Goal: Information Seeking & Learning: Learn about a topic

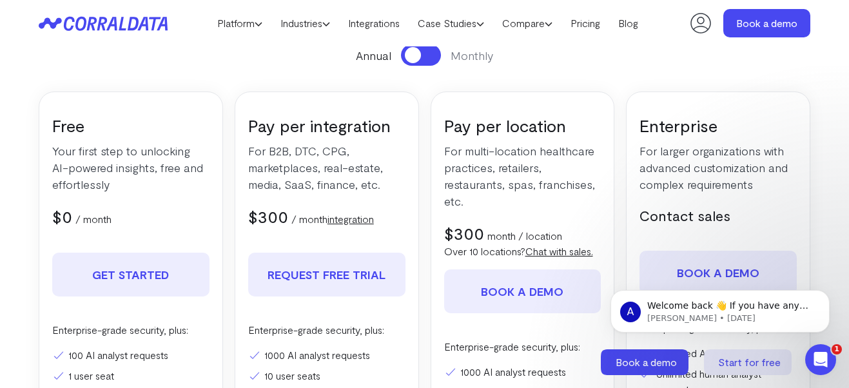
scroll to position [345, 0]
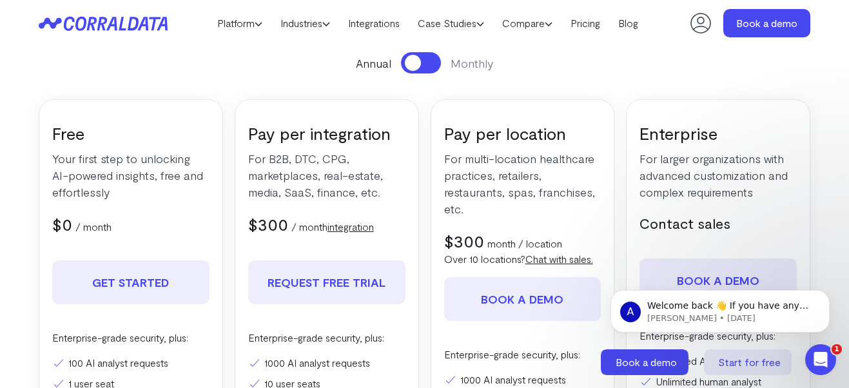
scroll to position [181, 0]
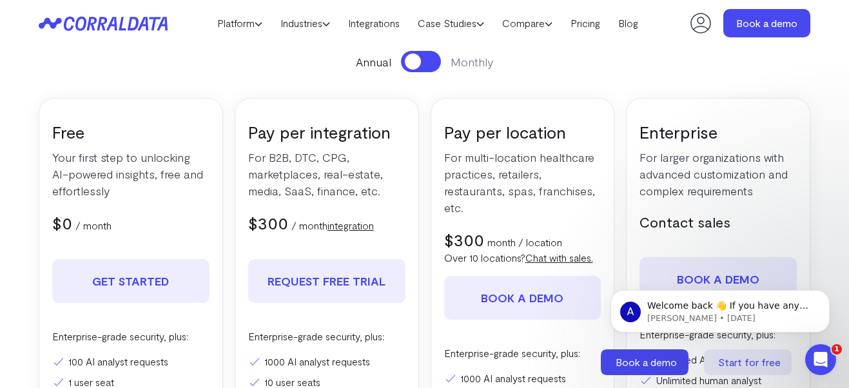
click at [424, 70] on button at bounding box center [421, 61] width 40 height 21
